Goal: Register for event/course

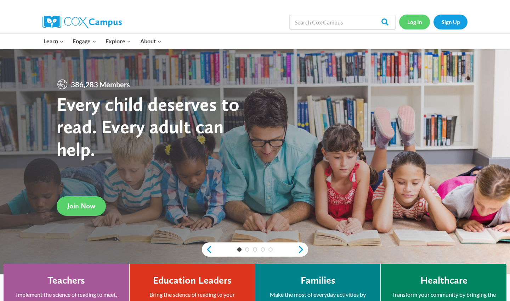
click at [417, 22] on link "Log In" at bounding box center [414, 22] width 31 height 15
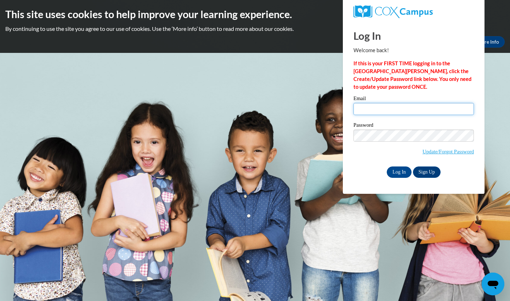
type input "giordanojulia01@gmail.com"
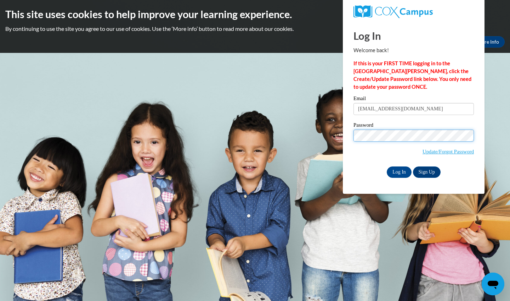
click at [399, 171] on input "Log In" at bounding box center [399, 171] width 25 height 11
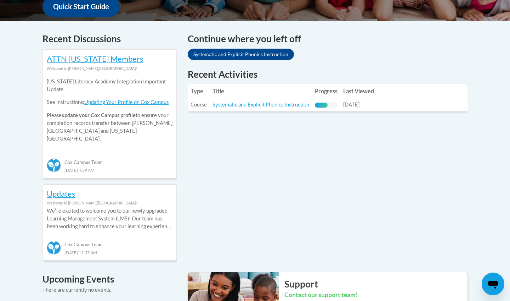
scroll to position [263, 0]
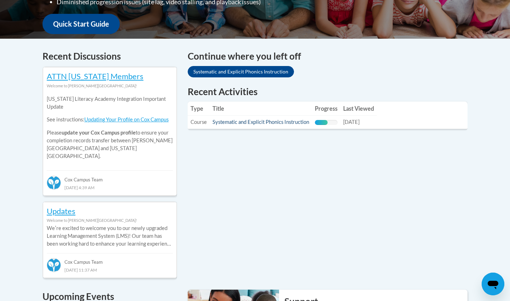
click at [294, 124] on link "Systematic and Explicit Phonics Instruction" at bounding box center [261, 122] width 97 height 6
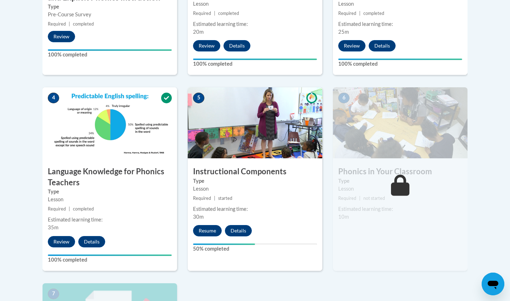
scroll to position [337, 0]
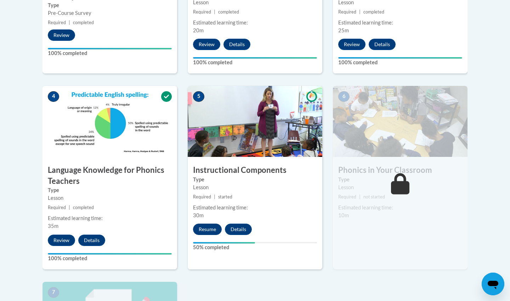
click at [207, 226] on button "Resume" at bounding box center [207, 228] width 29 height 11
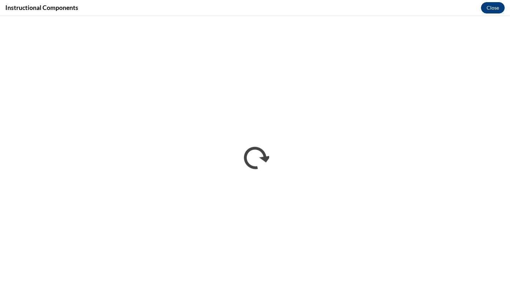
scroll to position [0, 0]
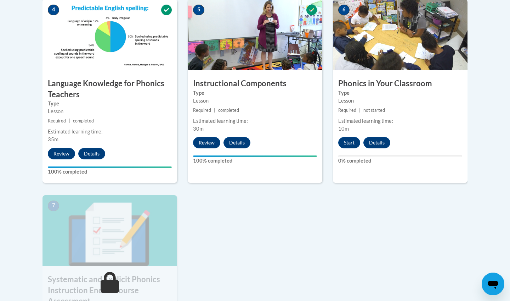
scroll to position [421, 0]
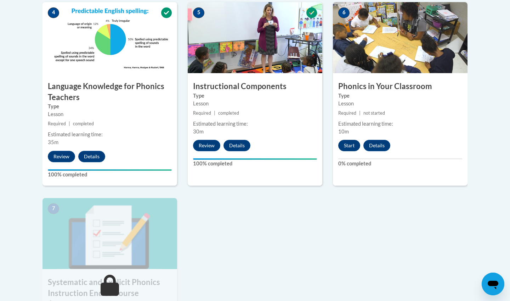
click at [355, 145] on button "Start" at bounding box center [350, 145] width 22 height 11
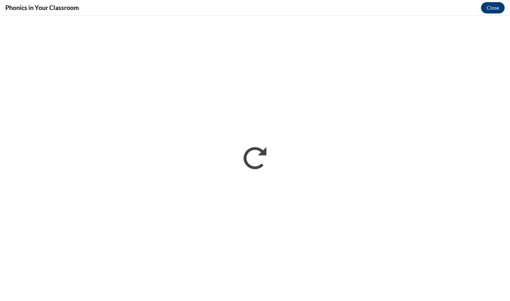
scroll to position [0, 0]
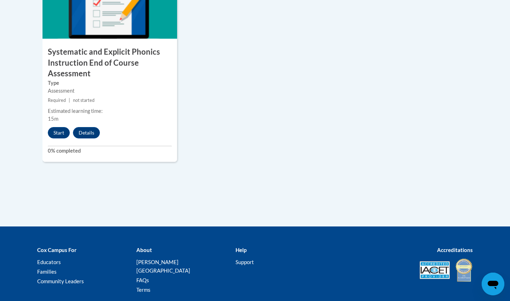
scroll to position [651, 0]
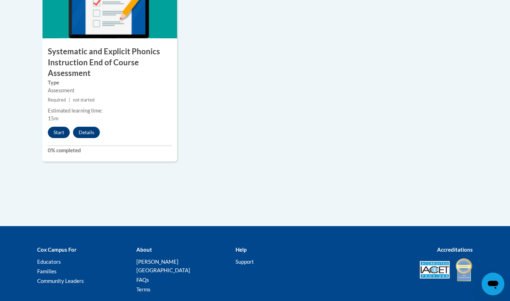
click at [56, 129] on button "Start" at bounding box center [59, 132] width 22 height 11
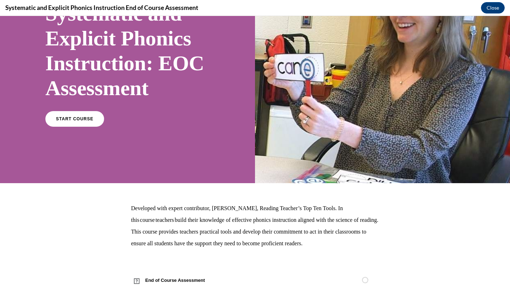
scroll to position [72, 0]
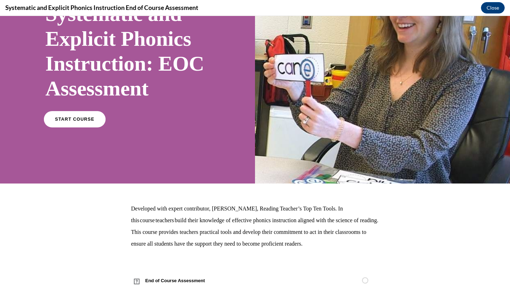
click at [70, 120] on span "START COURSE" at bounding box center [74, 119] width 39 height 5
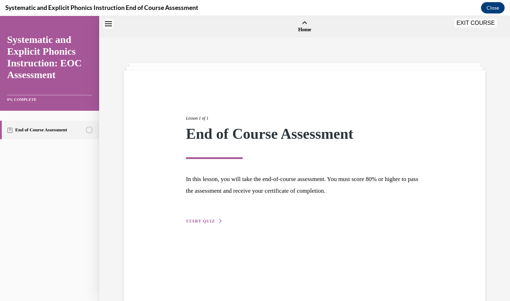
scroll to position [22, 0]
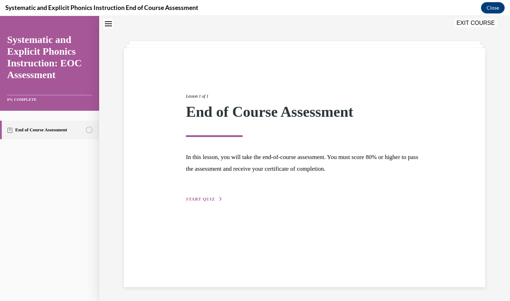
click at [197, 196] on span "START QUIZ" at bounding box center [200, 198] width 29 height 5
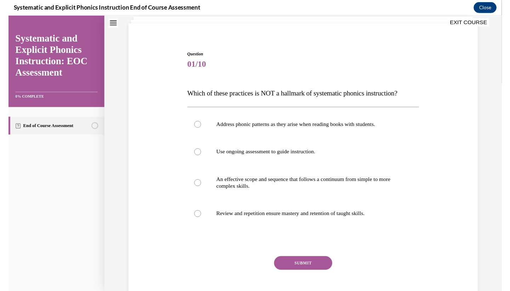
scroll to position [47, 0]
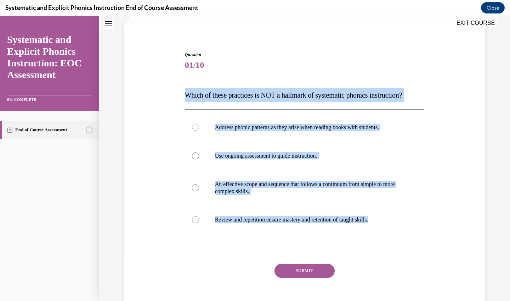
drag, startPoint x: 179, startPoint y: 94, endPoint x: 402, endPoint y: 235, distance: 263.4
click at [402, 235] on div "Question 01/10 Which of these practices is NOT a hallmark of systematic phonics…" at bounding box center [304, 175] width 365 height 291
copy div "Which of these practices is NOT a hallmark of systematic phonics instruction? A…"
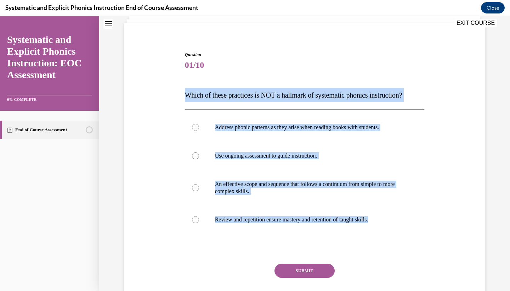
click at [153, 143] on div "Question 01/10 Which of these practices is NOT a hallmark of systematic phonics…" at bounding box center [304, 175] width 365 height 291
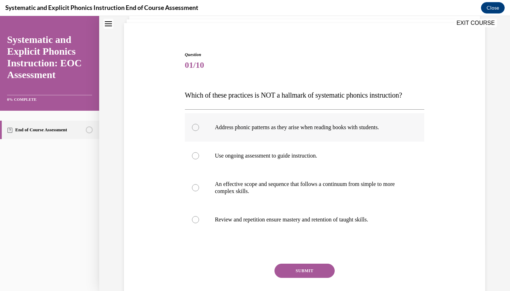
click at [195, 123] on div at bounding box center [305, 127] width 240 height 28
click at [308, 267] on button "SUBMIT" at bounding box center [305, 270] width 60 height 14
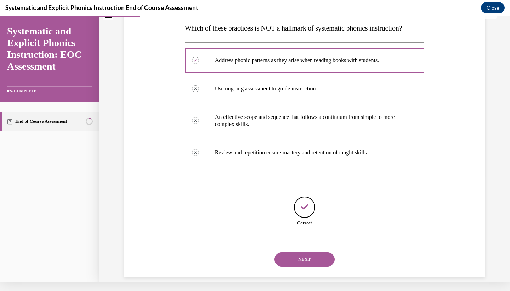
scroll to position [106, 0]
click at [306, 252] on button "NEXT" at bounding box center [305, 259] width 60 height 14
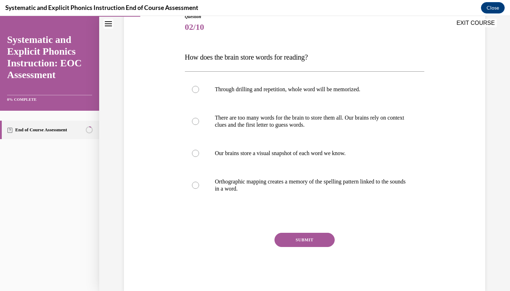
scroll to position [85, 0]
click at [195, 118] on div at bounding box center [195, 120] width 7 height 7
click at [195, 89] on div at bounding box center [195, 88] width 7 height 7
click at [194, 186] on div at bounding box center [195, 184] width 7 height 7
click at [295, 234] on button "SUBMIT" at bounding box center [305, 239] width 60 height 14
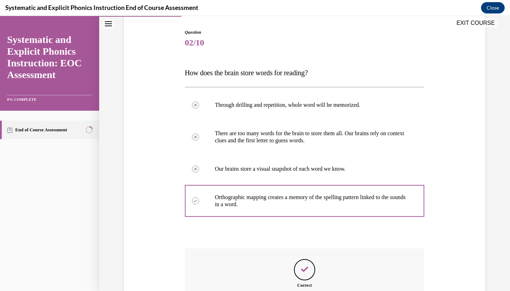
scroll to position [148, 0]
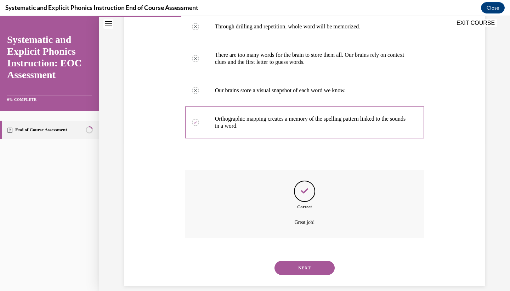
click at [313, 261] on button "NEXT" at bounding box center [305, 268] width 60 height 14
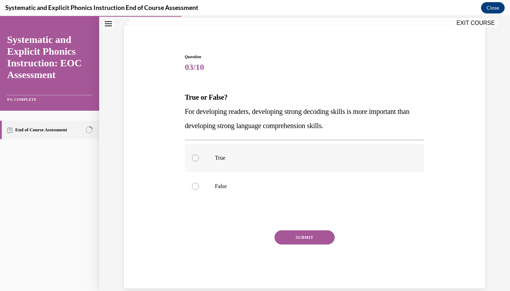
click at [198, 156] on div at bounding box center [195, 157] width 7 height 7
click at [311, 237] on button "SUBMIT" at bounding box center [305, 237] width 60 height 14
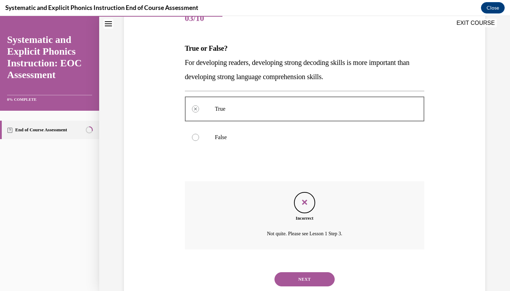
scroll to position [105, 0]
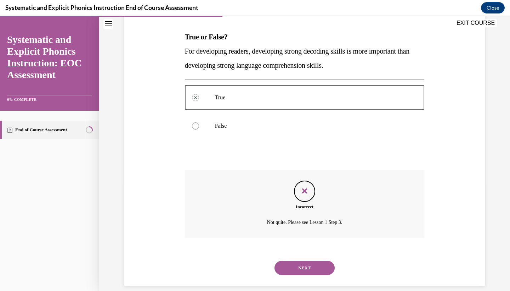
click at [316, 261] on button "NEXT" at bounding box center [305, 268] width 60 height 14
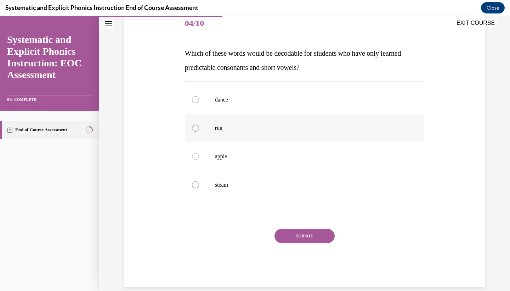
click at [196, 138] on div at bounding box center [305, 128] width 240 height 28
click at [299, 250] on div "SUBMIT" at bounding box center [305, 246] width 240 height 35
click at [303, 246] on div "SUBMIT" at bounding box center [305, 246] width 240 height 35
click at [315, 247] on div "SUBMIT" at bounding box center [305, 246] width 240 height 35
click at [299, 237] on button "SUBMIT" at bounding box center [305, 236] width 60 height 14
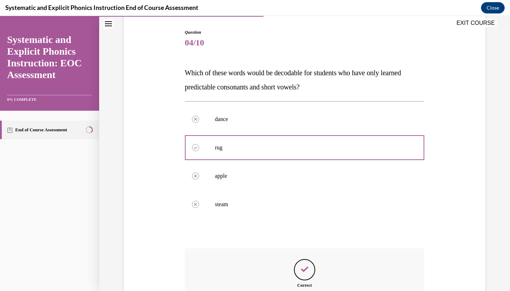
scroll to position [148, 0]
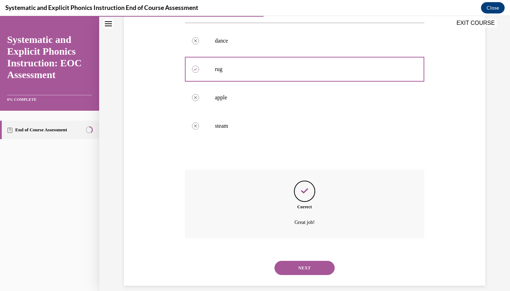
click at [318, 261] on button "NEXT" at bounding box center [305, 268] width 60 height 14
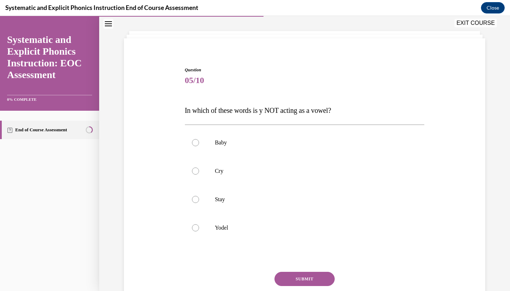
scroll to position [35, 0]
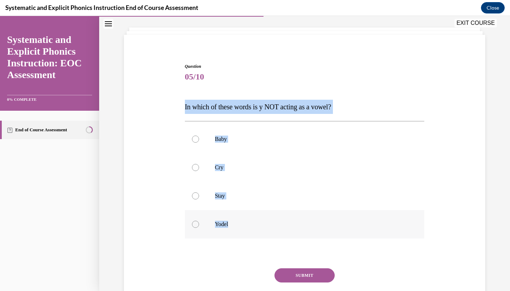
drag, startPoint x: 180, startPoint y: 102, endPoint x: 231, endPoint y: 225, distance: 132.7
click at [231, 225] on div "Question 05/10 In which of these words is y NOT acting as a vowel? Baby Cry Sta…" at bounding box center [304, 184] width 365 height 284
copy div "In which of these words is y NOT acting as a vowel? Baby Cry Stay Yodel"
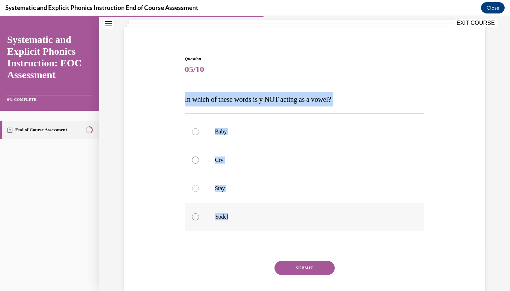
click at [217, 230] on div at bounding box center [305, 216] width 240 height 28
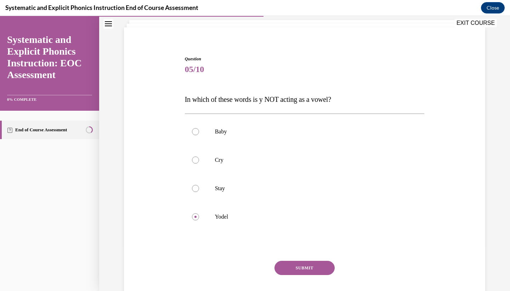
click at [306, 268] on button "SUBMIT" at bounding box center [305, 268] width 60 height 14
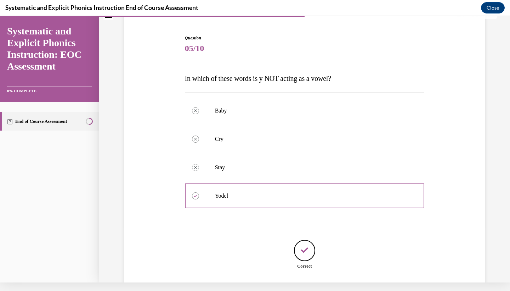
scroll to position [99, 0]
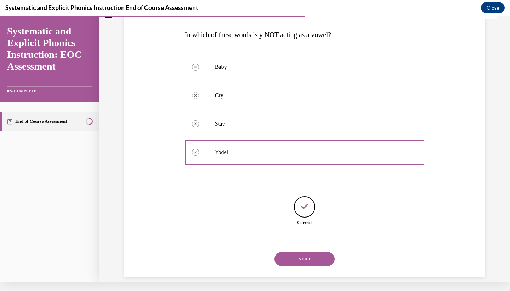
click at [309, 252] on button "NEXT" at bounding box center [305, 259] width 60 height 14
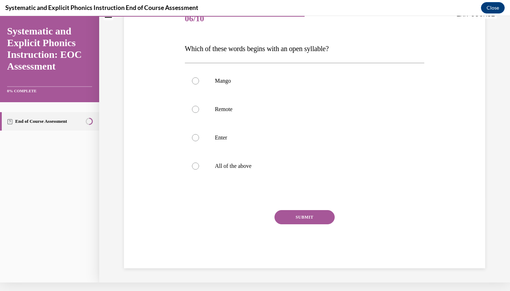
scroll to position [2, 0]
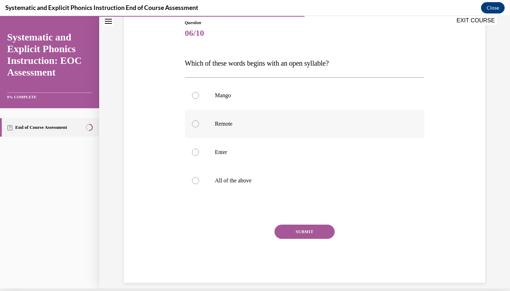
click at [195, 130] on div at bounding box center [305, 124] width 240 height 28
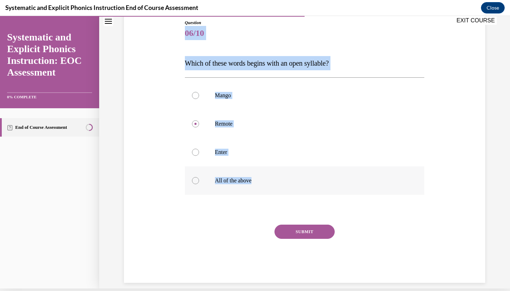
drag, startPoint x: 179, startPoint y: 38, endPoint x: 257, endPoint y: 179, distance: 161.6
click at [257, 179] on div "Question 06/10 Which of these words begins with an open syllable? Mango Remote …" at bounding box center [304, 140] width 365 height 284
copy div "06/10 Which of these words begins with an open syllable? Mango Remote Enter All…"
click at [164, 133] on div "Question 06/10 Which of these words begins with an open syllable? Mango Remote …" at bounding box center [304, 140] width 365 height 284
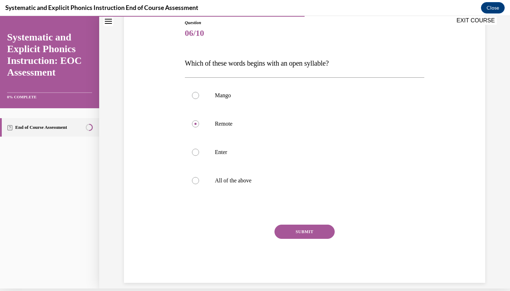
click at [320, 234] on button "SUBMIT" at bounding box center [305, 231] width 60 height 14
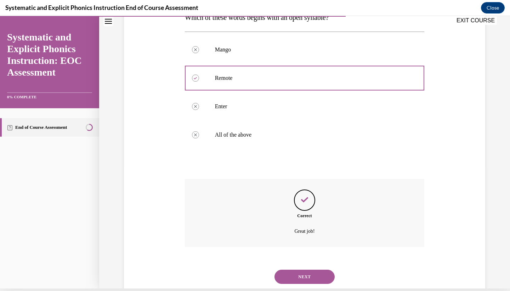
scroll to position [134, 0]
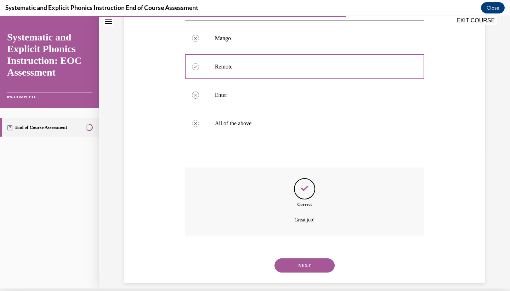
click at [296, 258] on button "NEXT" at bounding box center [305, 265] width 60 height 14
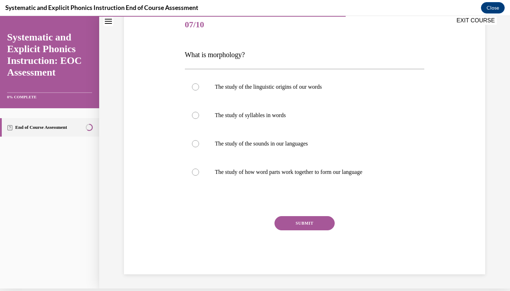
scroll to position [76, 0]
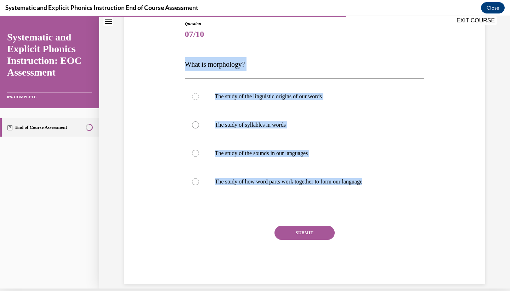
drag, startPoint x: 181, startPoint y: 60, endPoint x: 404, endPoint y: 200, distance: 262.8
click at [404, 200] on div "Question 07/10 What is morphology? The study of the linguistic origins of our w…" at bounding box center [304, 141] width 365 height 284
copy div "What is morphology? The study of the linguistic origins of our words The study …"
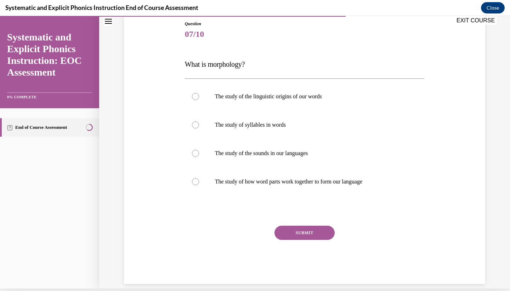
click at [242, 216] on div "Question 07/10 What is morphology? The study of the linguistic origins of our w…" at bounding box center [305, 152] width 240 height 263
click at [196, 182] on div at bounding box center [195, 181] width 7 height 7
click at [292, 234] on button "SUBMIT" at bounding box center [305, 232] width 60 height 14
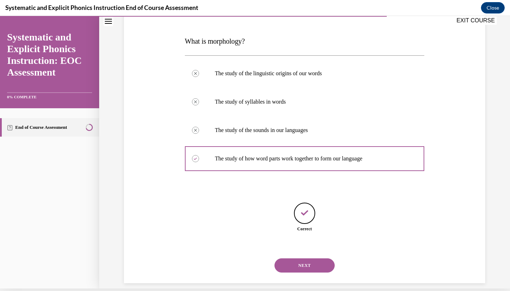
scroll to position [99, 0]
click at [305, 258] on button "NEXT" at bounding box center [305, 265] width 60 height 14
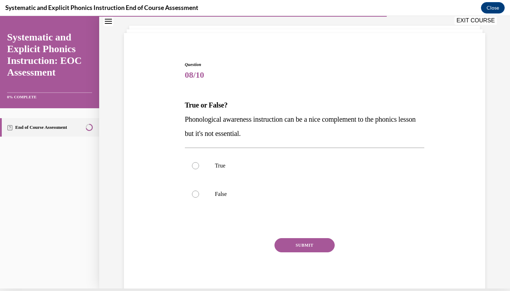
scroll to position [30, 0]
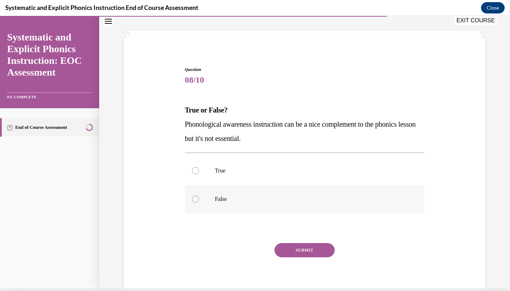
click at [195, 197] on div at bounding box center [195, 198] width 7 height 7
click at [294, 257] on button "SUBMIT" at bounding box center [305, 250] width 60 height 14
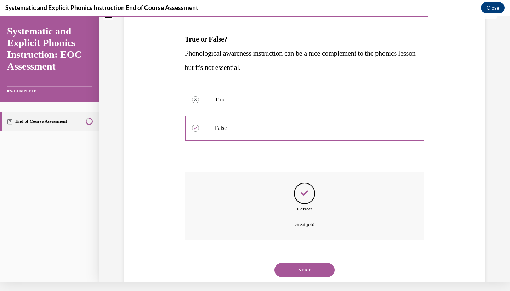
scroll to position [105, 0]
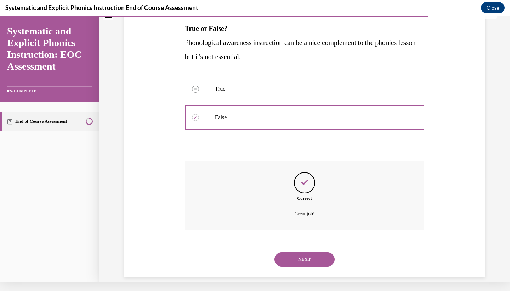
click at [301, 252] on button "NEXT" at bounding box center [305, 259] width 60 height 14
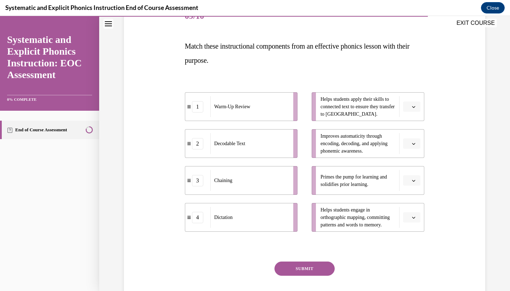
scroll to position [96, 0]
drag, startPoint x: 263, startPoint y: 110, endPoint x: 268, endPoint y: 108, distance: 5.9
click at [269, 108] on div "Warm-Up Review" at bounding box center [258, 104] width 78 height 21
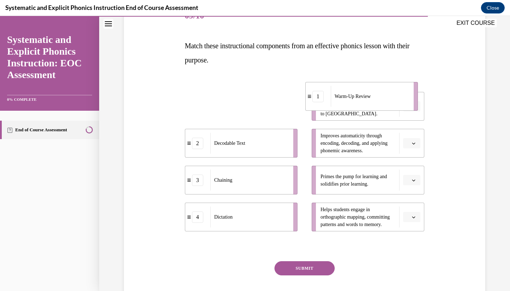
drag, startPoint x: 264, startPoint y: 111, endPoint x: 384, endPoint y: 102, distance: 120.5
click at [384, 102] on div "Warm-Up Review" at bounding box center [370, 96] width 78 height 21
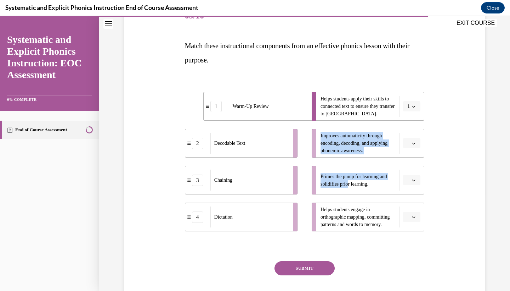
drag, startPoint x: 350, startPoint y: 184, endPoint x: 317, endPoint y: 89, distance: 100.6
click at [317, 89] on div "1 Warm-Up Review 2 Decodable Text 3 Chaining 4 Dictation Helps students apply t…" at bounding box center [305, 154] width 240 height 153
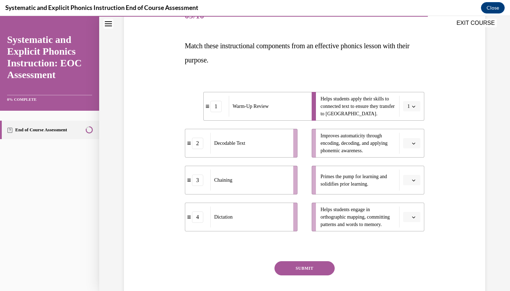
click at [284, 58] on p "Match these instructional components from an effective phonics lesson with thei…" at bounding box center [305, 53] width 240 height 28
drag, startPoint x: 278, startPoint y: 94, endPoint x: 230, endPoint y: 96, distance: 47.2
click at [230, 96] on li "1 Warm-Up Review" at bounding box center [244, 106] width 113 height 29
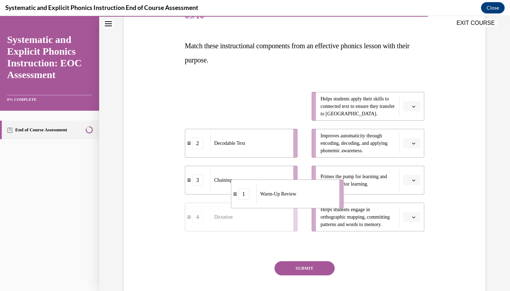
drag, startPoint x: 234, startPoint y: 102, endPoint x: 281, endPoint y: 189, distance: 98.5
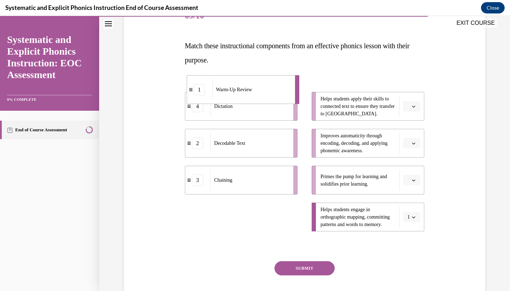
drag, startPoint x: 289, startPoint y: 218, endPoint x: 270, endPoint y: 85, distance: 134.2
click at [270, 85] on div "Warm-Up Review" at bounding box center [251, 89] width 78 height 21
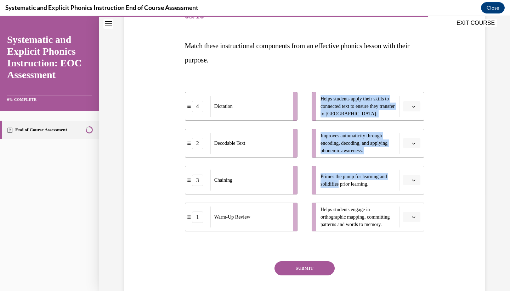
drag, startPoint x: 340, startPoint y: 180, endPoint x: 290, endPoint y: 228, distance: 68.9
click at [290, 229] on div "4 Dictation 2 Decodable Text 3 Chaining 1 Warm-Up Review Helps students apply t…" at bounding box center [305, 154] width 240 height 153
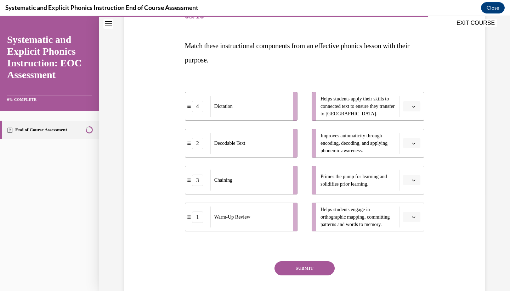
click at [306, 203] on ul "Helps students apply their skills to connected text to ensure they transfer to …" at bounding box center [365, 161] width 120 height 139
drag, startPoint x: 379, startPoint y: 179, endPoint x: 352, endPoint y: 191, distance: 29.2
click at [352, 191] on li "Primes the pump for learning and solidifies prior learning." at bounding box center [368, 180] width 113 height 29
click at [314, 180] on li "Primes the pump for learning and solidifies prior learning." at bounding box center [368, 180] width 113 height 29
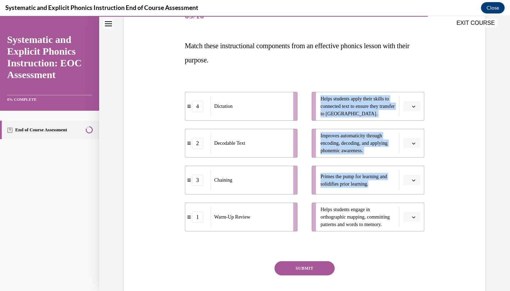
drag, startPoint x: 314, startPoint y: 180, endPoint x: 303, endPoint y: 208, distance: 30.2
click at [303, 208] on div "4 Dictation 2 Decodable Text 3 Chaining 1 Warm-Up Review Helps students apply t…" at bounding box center [305, 154] width 240 height 153
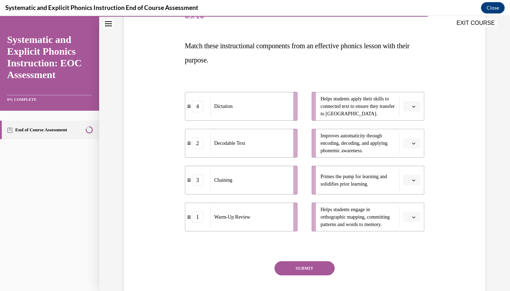
click at [460, 179] on div "Question 09/10 Match these instructional components from an effective phonics l…" at bounding box center [304, 150] width 365 height 338
drag, startPoint x: 344, startPoint y: 166, endPoint x: 318, endPoint y: 181, distance: 30.5
click at [318, 181] on li "Primes the pump for learning and solidifies prior learning." at bounding box center [368, 180] width 113 height 29
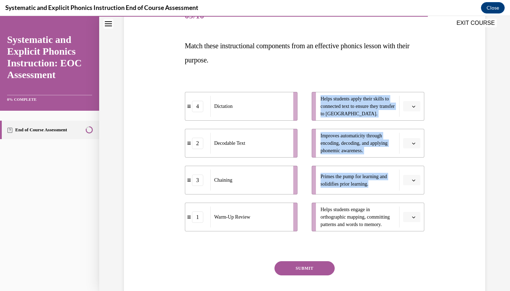
drag, startPoint x: 314, startPoint y: 184, endPoint x: 297, endPoint y: 199, distance: 22.9
click at [297, 199] on div "4 Dictation 2 Decodable Text 3 Chaining 1 Warm-Up Review Helps students apply t…" at bounding box center [305, 154] width 240 height 153
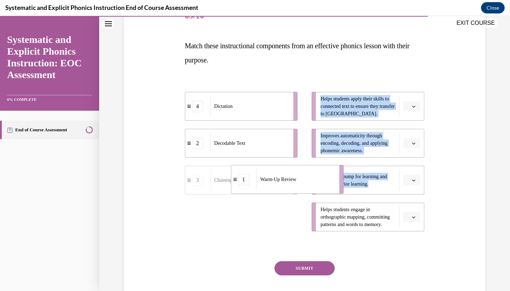
drag, startPoint x: 280, startPoint y: 216, endPoint x: 323, endPoint y: 177, distance: 58.5
click at [323, 177] on div "Warm-Up Review" at bounding box center [296, 179] width 78 height 21
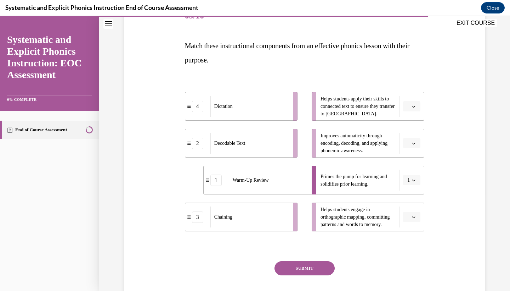
click at [428, 251] on div "Question 09/10 Match these instructional components from an effective phonics l…" at bounding box center [304, 150] width 365 height 338
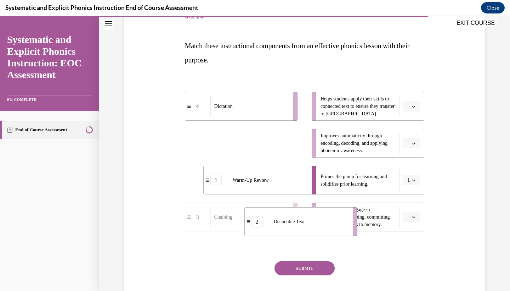
drag, startPoint x: 257, startPoint y: 140, endPoint x: 317, endPoint y: 219, distance: 98.2
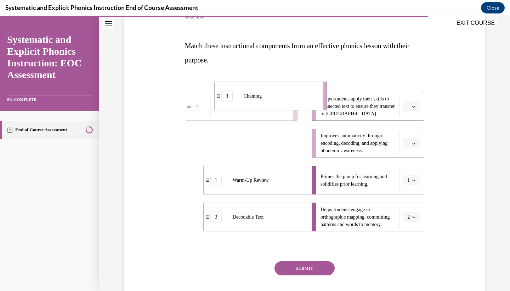
drag, startPoint x: 271, startPoint y: 147, endPoint x: 332, endPoint y: 100, distance: 77.6
click at [318, 100] on div "Chaining" at bounding box center [279, 95] width 78 height 21
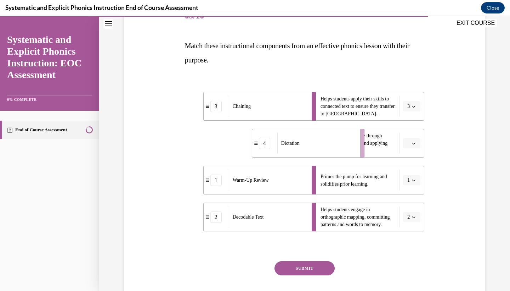
drag, startPoint x: 260, startPoint y: 140, endPoint x: 327, endPoint y: 140, distance: 67.0
click at [327, 140] on div "Dictation" at bounding box center [317, 143] width 78 height 21
click at [298, 269] on button "SUBMIT" at bounding box center [305, 268] width 60 height 14
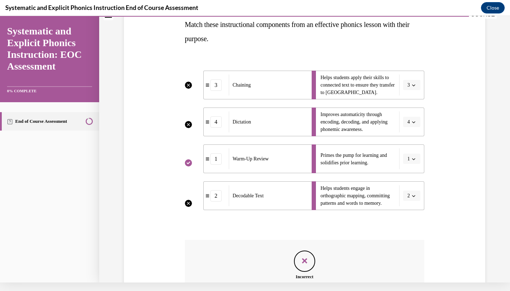
scroll to position [188, 0]
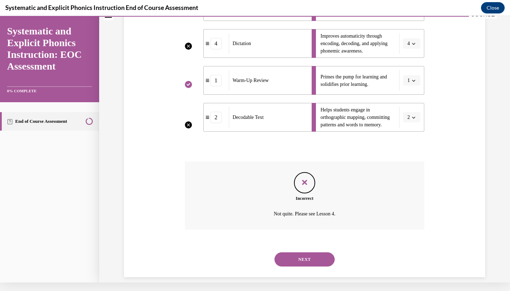
click at [313, 254] on button "NEXT" at bounding box center [305, 259] width 60 height 14
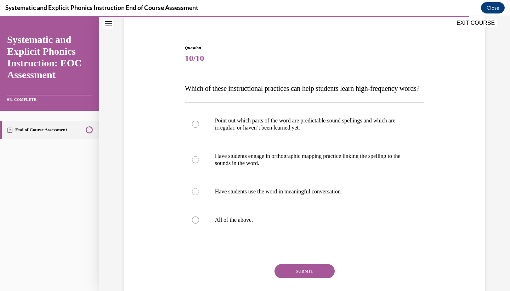
scroll to position [56, 0]
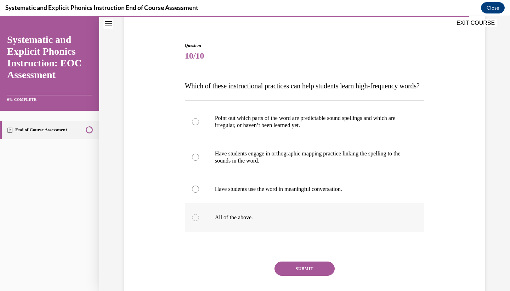
click at [194, 221] on div at bounding box center [195, 217] width 7 height 7
click at [295, 275] on button "SUBMIT" at bounding box center [305, 268] width 60 height 14
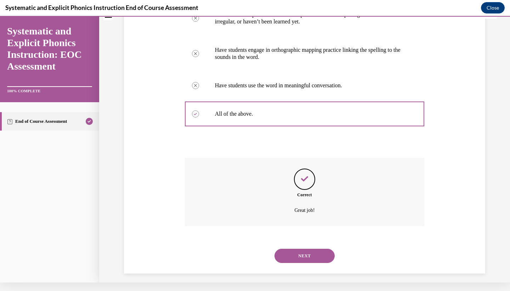
scroll to position [162, 0]
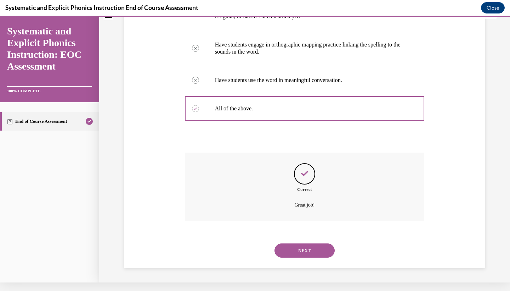
click at [314, 250] on button "NEXT" at bounding box center [305, 250] width 60 height 14
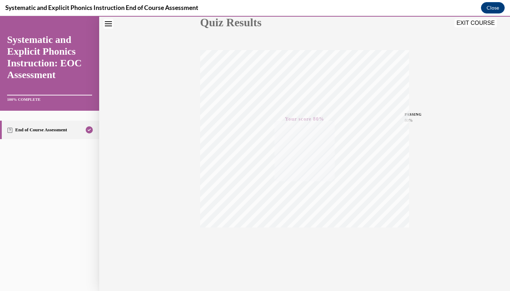
scroll to position [89, 0]
click at [476, 23] on button "EXIT COURSE" at bounding box center [476, 23] width 43 height 9
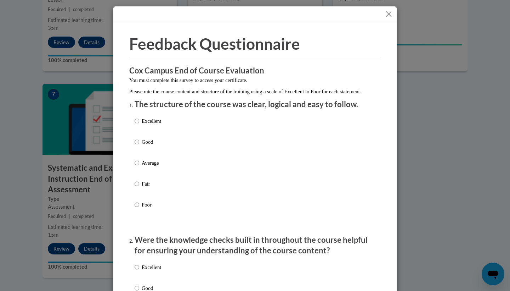
scroll to position [0, 0]
click at [390, 17] on button "Close" at bounding box center [389, 14] width 9 height 9
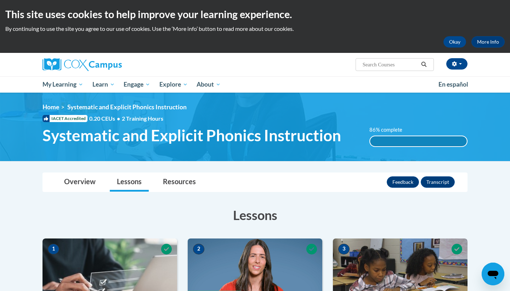
click at [396, 145] on div "86% complete" at bounding box center [418, 141] width 97 height 10
click at [408, 179] on button "Feedback" at bounding box center [403, 181] width 32 height 11
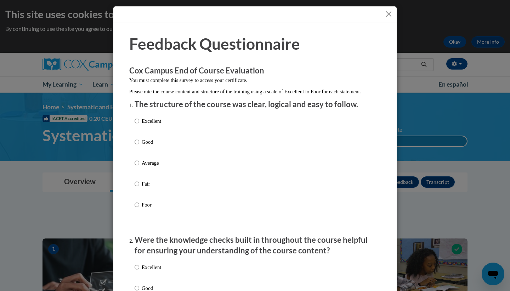
click at [140, 125] on label "Excellent" at bounding box center [148, 126] width 27 height 19
click at [139, 125] on input "Excellent" at bounding box center [137, 121] width 5 height 8
radio input "true"
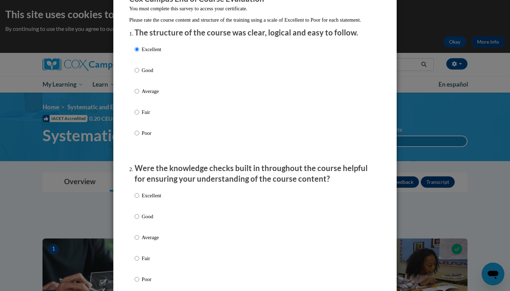
click at [139, 220] on input "Good" at bounding box center [137, 216] width 5 height 8
radio input "true"
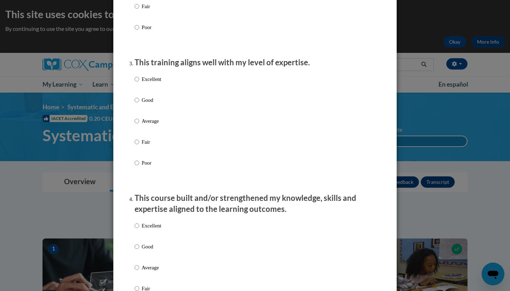
scroll to position [327, 0]
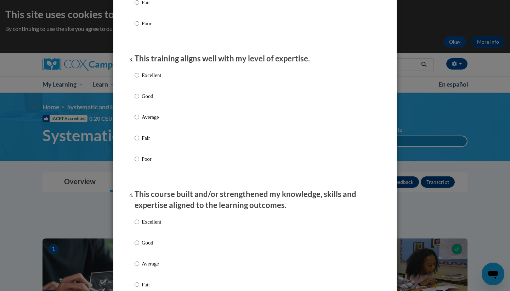
click at [137, 100] on input "Good" at bounding box center [137, 96] width 5 height 8
radio input "true"
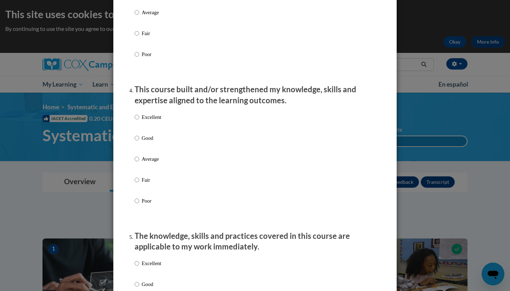
scroll to position [440, 0]
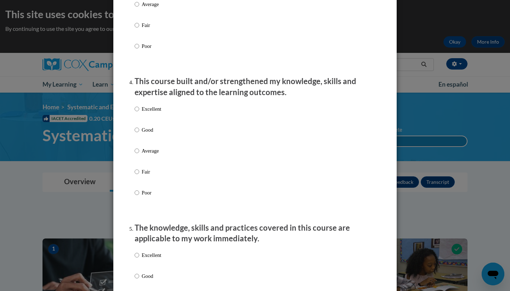
click at [135, 132] on input "Good" at bounding box center [137, 130] width 5 height 8
radio input "true"
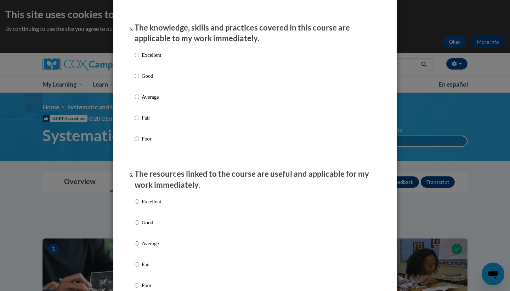
scroll to position [659, 0]
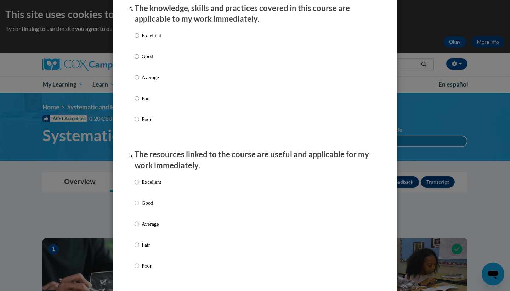
click at [138, 59] on input "Good" at bounding box center [137, 56] width 5 height 8
radio input "true"
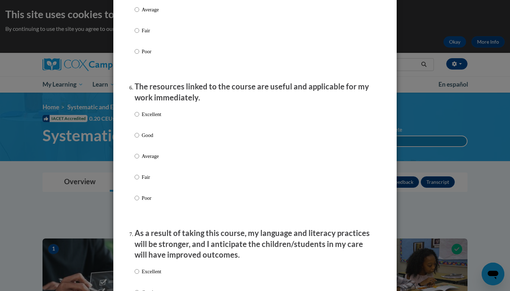
scroll to position [728, 0]
click at [138, 135] on input "Good" at bounding box center [137, 134] width 5 height 8
radio input "true"
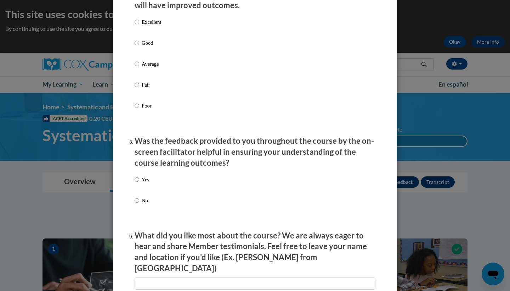
scroll to position [978, 0]
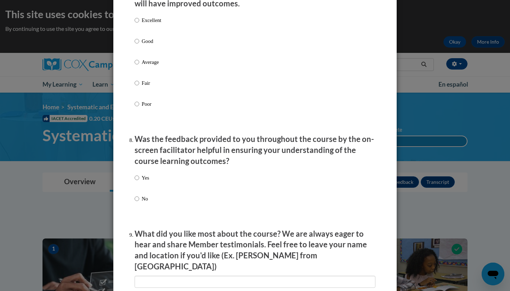
click at [136, 43] on input "Good" at bounding box center [137, 41] width 5 height 8
radio input "true"
click at [136, 177] on input "Yes" at bounding box center [137, 178] width 5 height 8
radio input "true"
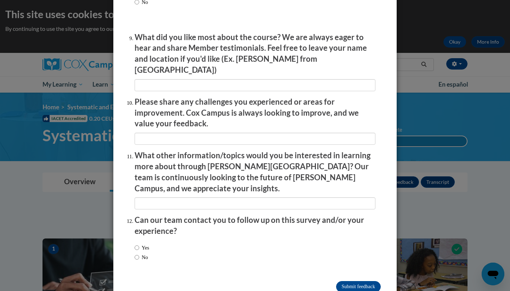
scroll to position [1174, 0]
click at [140, 253] on label "No" at bounding box center [141, 257] width 13 height 8
click at [139, 253] on input "No" at bounding box center [137, 257] width 5 height 8
radio input "true"
click at [350, 281] on input "Submit feedback" at bounding box center [358, 286] width 45 height 11
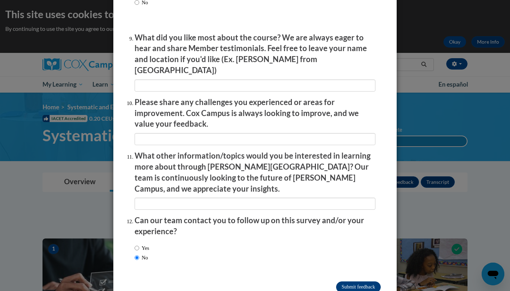
click at [351, 281] on input "Submitting" at bounding box center [358, 286] width 45 height 11
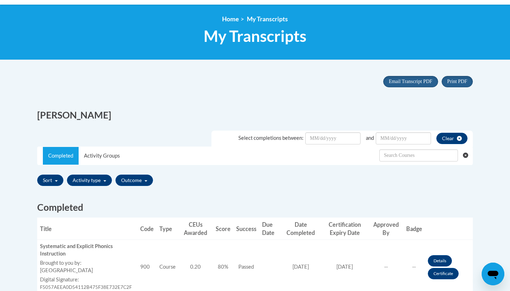
scroll to position [89, 0]
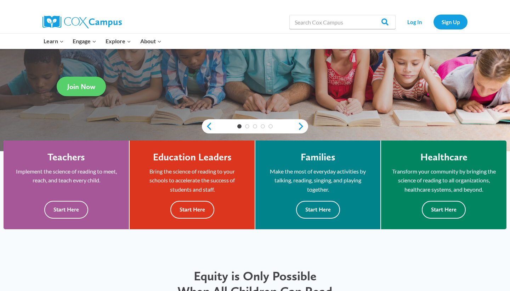
scroll to position [119, 0]
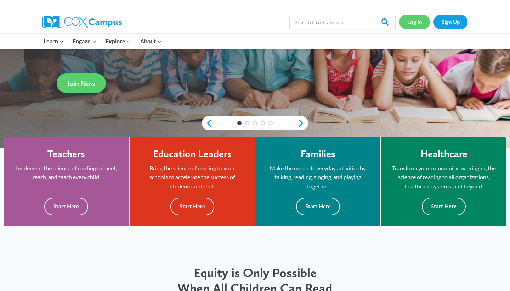
click at [415, 22] on link "Log In" at bounding box center [414, 22] width 31 height 15
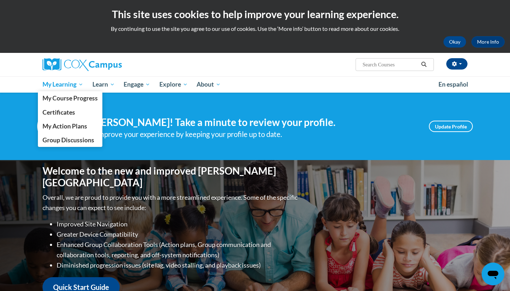
click at [69, 83] on span "My Learning" at bounding box center [63, 84] width 41 height 9
click at [73, 113] on span "Certificates" at bounding box center [59, 111] width 33 height 7
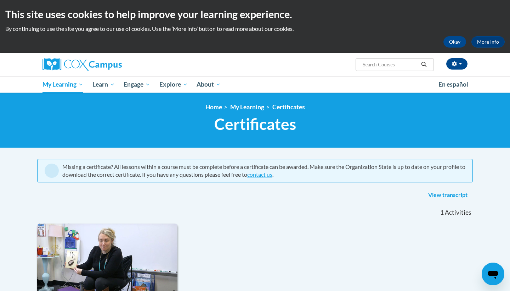
click at [376, 67] on input "Search..." at bounding box center [390, 64] width 57 height 9
type input "reading fluency"
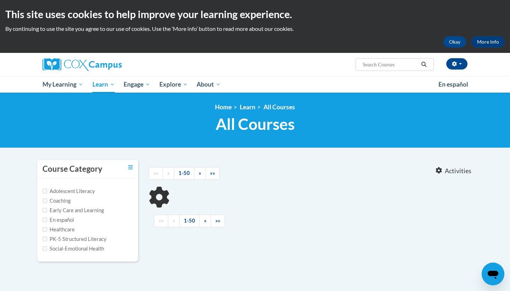
type input "reading fluency"
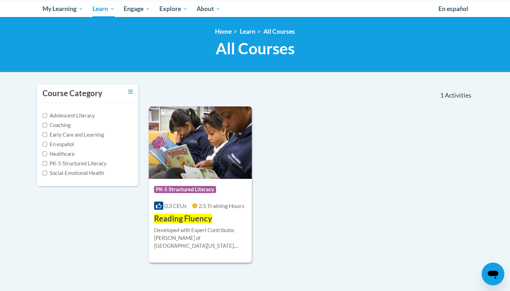
scroll to position [78, 0]
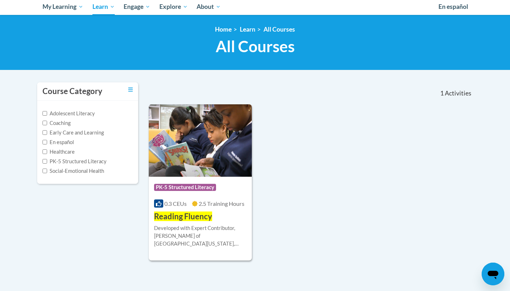
click at [185, 189] on span "PK-5 Structured Literacy" at bounding box center [185, 187] width 62 height 7
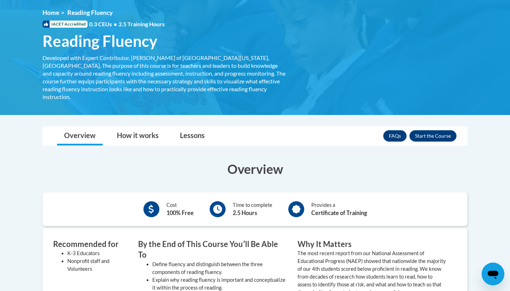
scroll to position [59, 0]
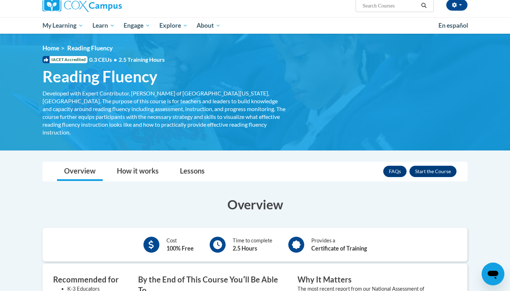
click at [449, 162] on div "FAQs Enroll" at bounding box center [420, 171] width 73 height 18
click at [434, 166] on button "Enroll" at bounding box center [433, 171] width 47 height 11
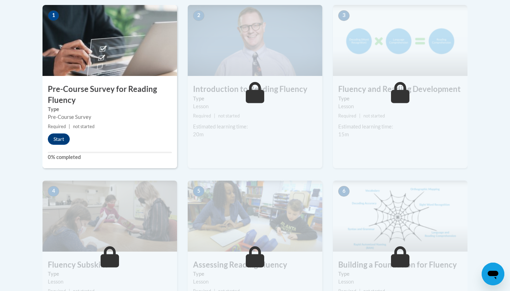
scroll to position [230, 0]
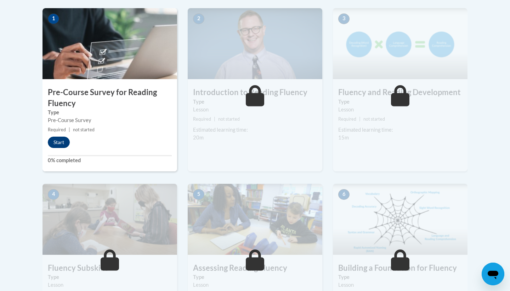
click at [57, 139] on button "Start" at bounding box center [59, 141] width 22 height 11
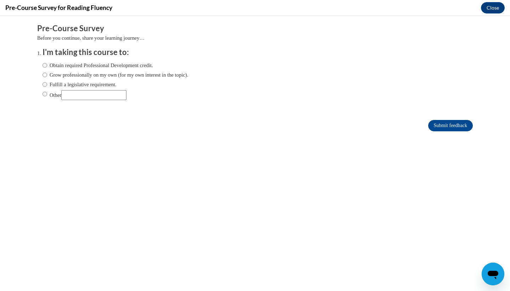
scroll to position [0, 0]
click at [43, 66] on input "Obtain required Professional Development credit." at bounding box center [45, 65] width 5 height 8
radio input "true"
click at [46, 74] on input "Grow professionally on my own (for my own interest in the topic)." at bounding box center [45, 75] width 5 height 8
radio input "true"
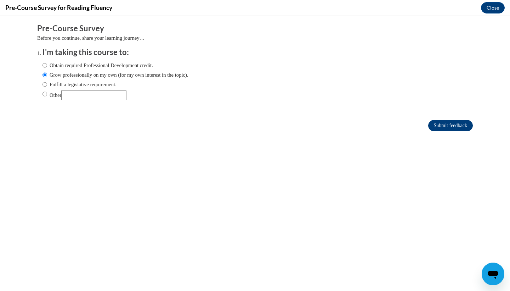
click at [431, 124] on input "Submit feedback" at bounding box center [451, 125] width 45 height 11
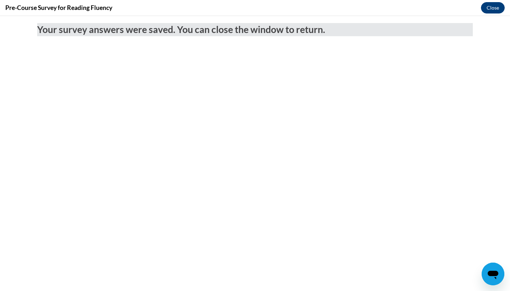
click at [489, 10] on button "Close" at bounding box center [493, 7] width 24 height 11
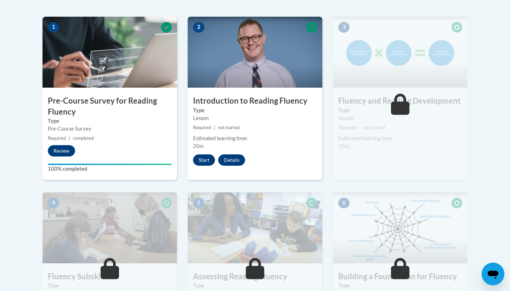
scroll to position [220, 0]
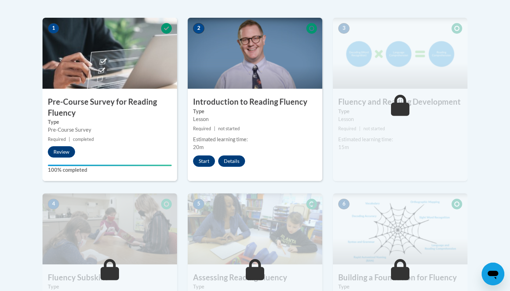
click at [236, 109] on label "Type" at bounding box center [255, 111] width 124 height 8
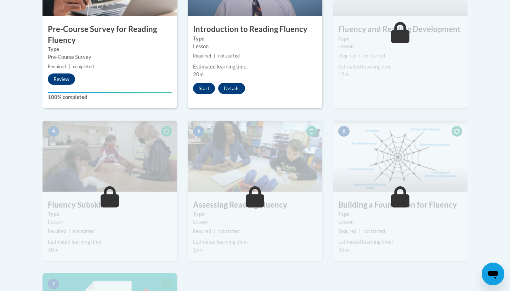
scroll to position [275, 0]
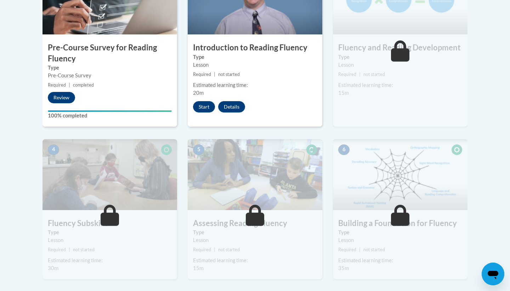
click at [236, 50] on h3 "Introduction to Reading Fluency" at bounding box center [255, 47] width 135 height 11
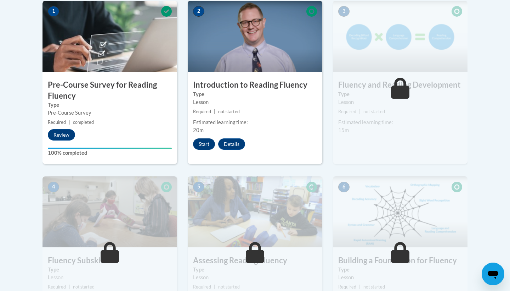
click at [202, 145] on button "Start" at bounding box center [204, 143] width 22 height 11
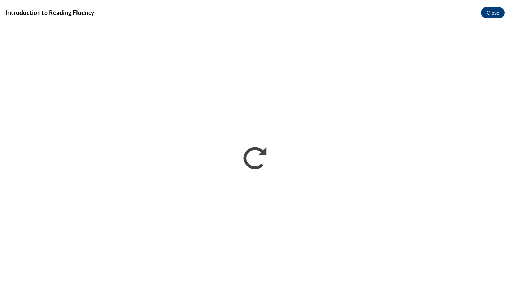
scroll to position [0, 0]
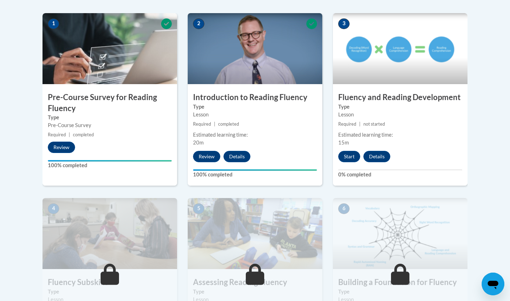
scroll to position [226, 0]
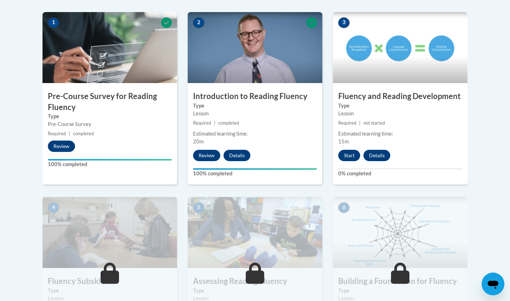
click at [343, 157] on button "Start" at bounding box center [350, 155] width 22 height 11
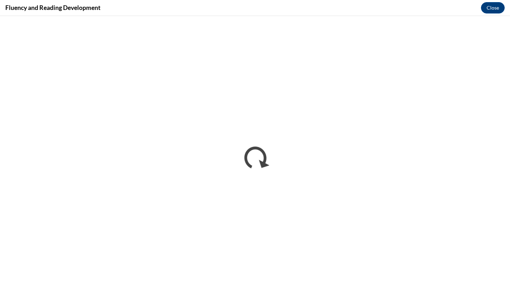
scroll to position [0, 0]
